Goal: Task Accomplishment & Management: Manage account settings

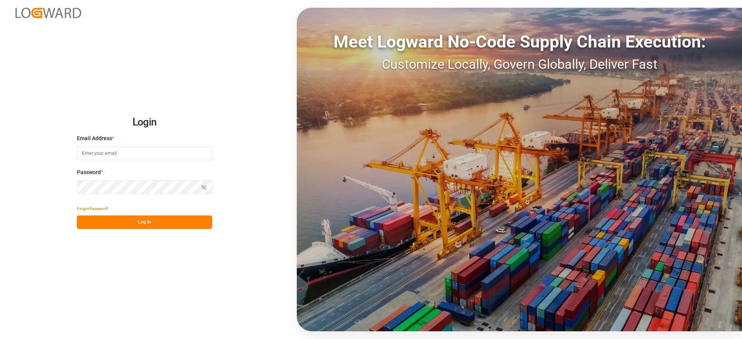
type input "vishwanath.mp@logward.com"
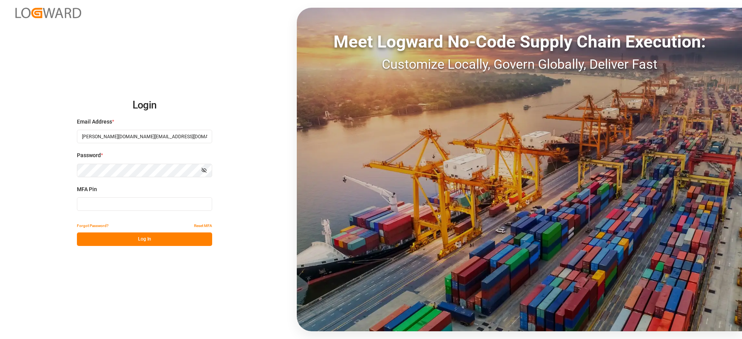
type input "447931"
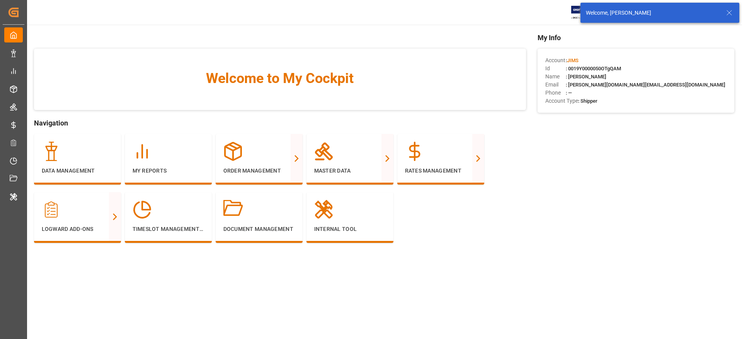
click at [728, 15] on icon at bounding box center [729, 12] width 9 height 9
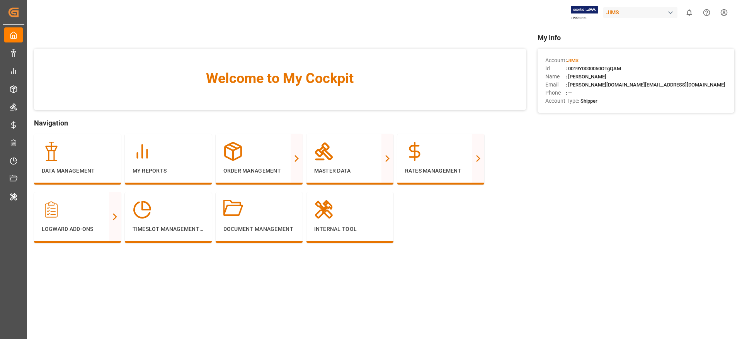
click at [723, 16] on html "Created by potrace 1.15, written by Peter Selinger 2001-2017 Created by potrace…" at bounding box center [371, 169] width 742 height 339
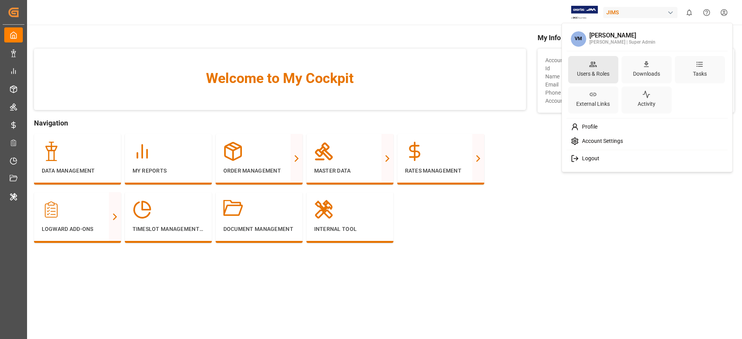
click at [577, 62] on div "Users & Roles" at bounding box center [593, 69] width 50 height 27
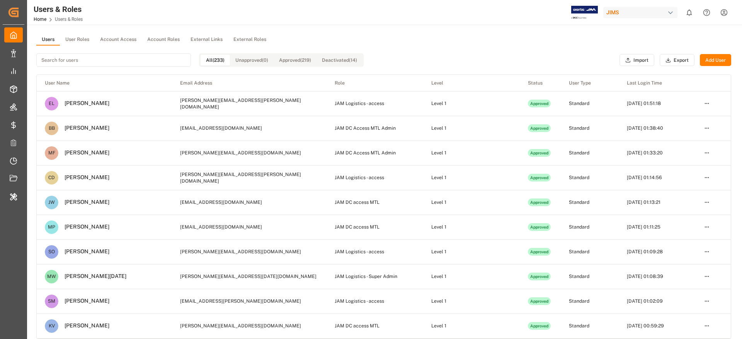
click at [154, 62] on input at bounding box center [113, 60] width 155 height 14
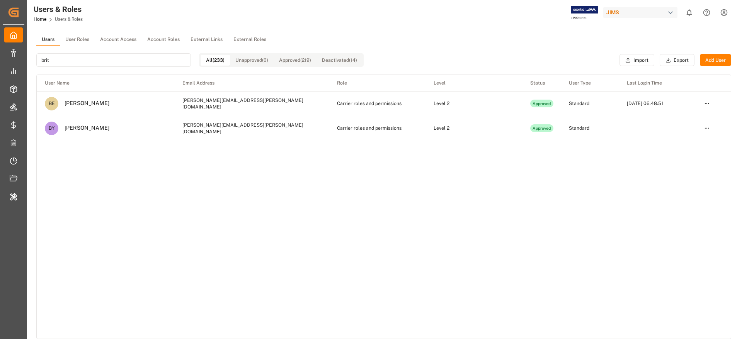
type input "brit"
click at [705, 130] on html "Created by potrace 1.15, written by Peter Selinger 2001-2017 Created by potrace…" at bounding box center [371, 169] width 742 height 339
click at [684, 143] on div "Edit" at bounding box center [691, 142] width 40 height 11
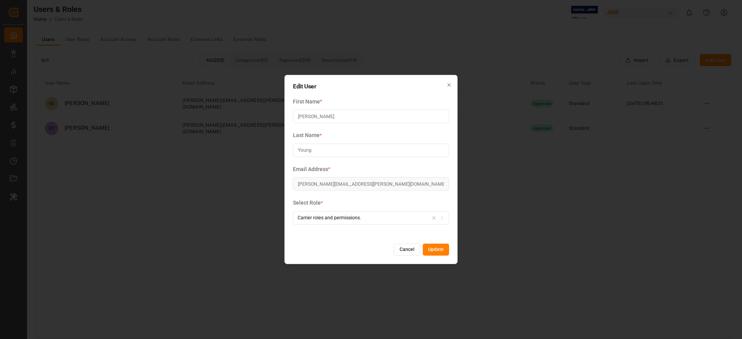
click at [523, 249] on div "Edit User First Name * Brittney Last Name * Young Email Address * brittney.youn…" at bounding box center [371, 169] width 742 height 339
click at [410, 252] on button "Cancel" at bounding box center [407, 250] width 26 height 12
